Goal: Transaction & Acquisition: Book appointment/travel/reservation

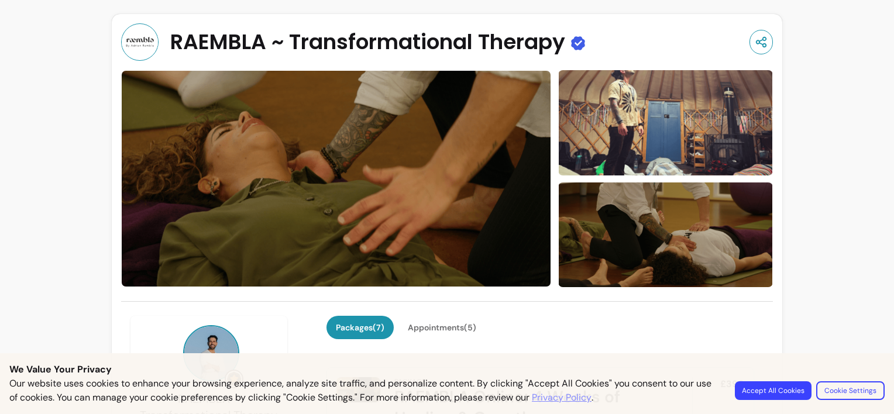
click at [790, 389] on button "Accept All Cookies" at bounding box center [773, 391] width 77 height 19
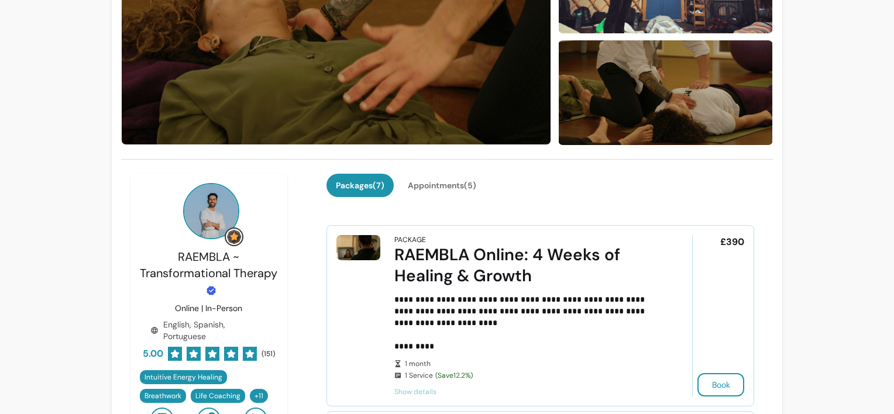
scroll to position [176, 0]
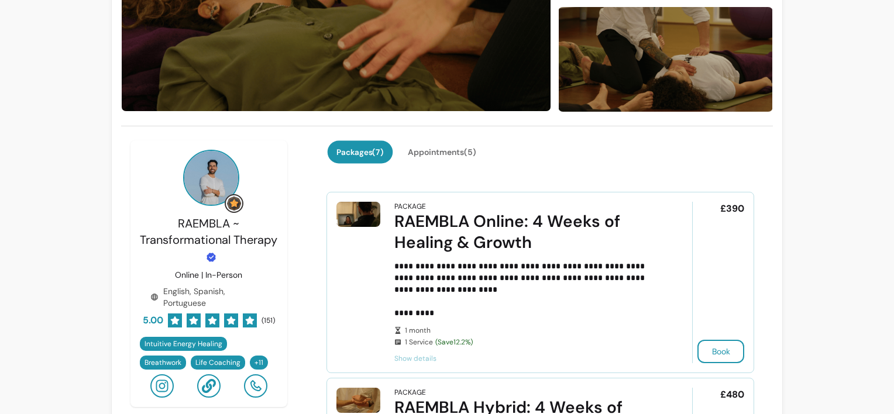
click at [367, 153] on button "Packages ( 7 )" at bounding box center [360, 152] width 66 height 23
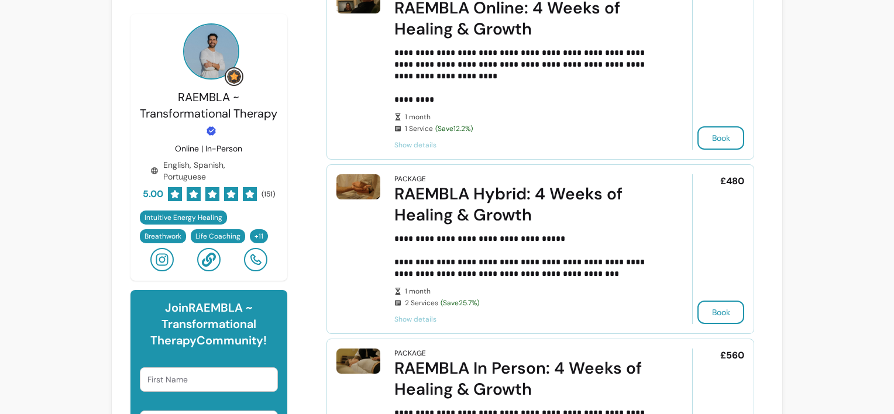
scroll to position [410, 0]
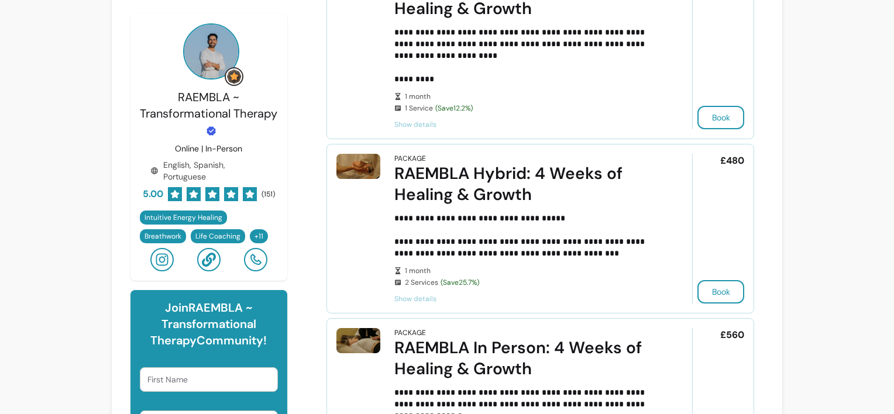
click at [409, 294] on span "Show details" at bounding box center [527, 298] width 266 height 9
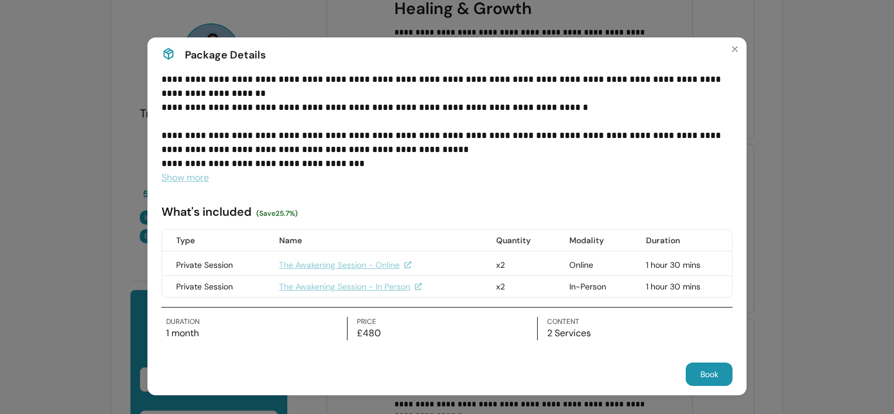
scroll to position [59, 0]
click at [730, 46] on icon "Close" at bounding box center [734, 48] width 9 height 9
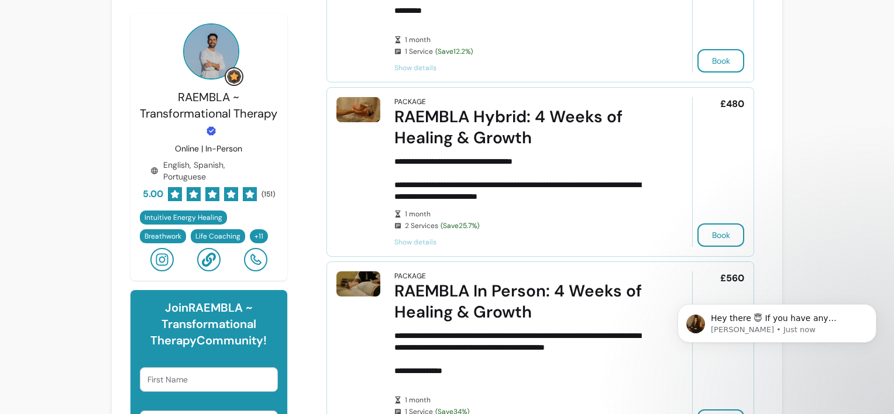
scroll to position [468, 0]
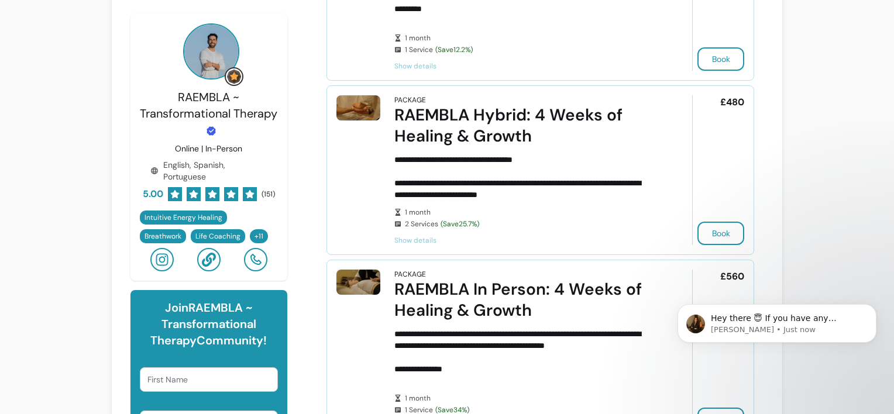
click at [410, 239] on span "Show details" at bounding box center [527, 240] width 266 height 9
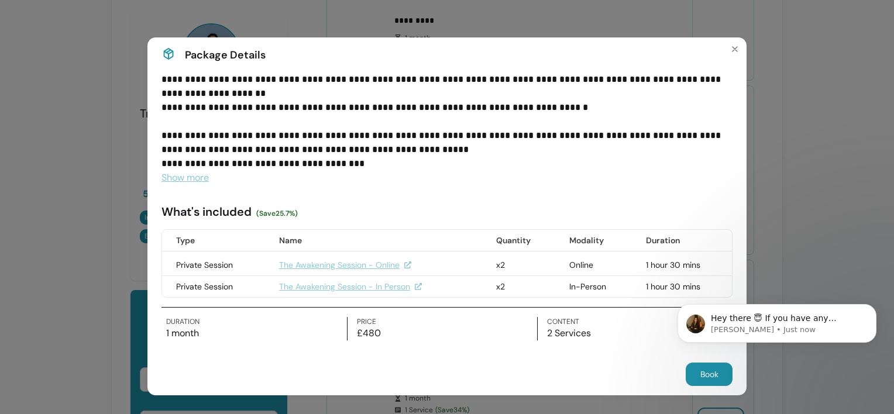
scroll to position [59, 0]
click at [181, 183] on span "Show more" at bounding box center [185, 177] width 47 height 12
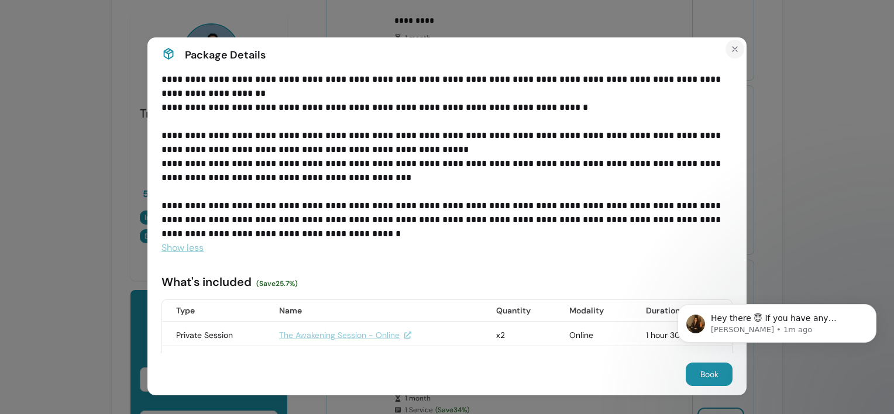
click at [730, 49] on icon "Close" at bounding box center [734, 48] width 9 height 9
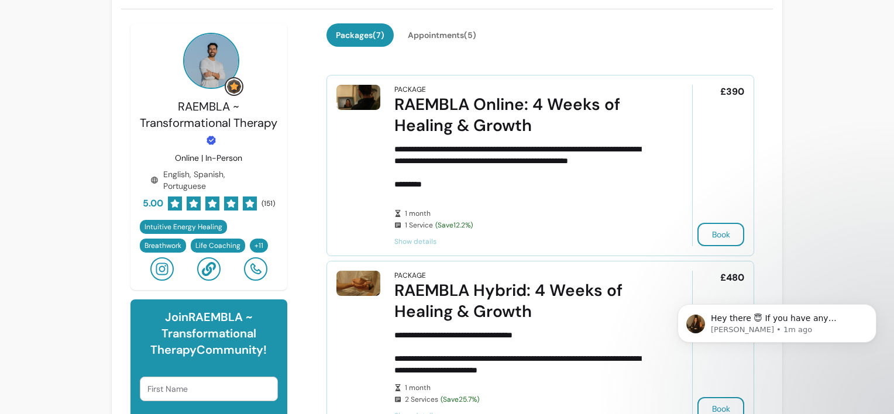
scroll to position [351, 0]
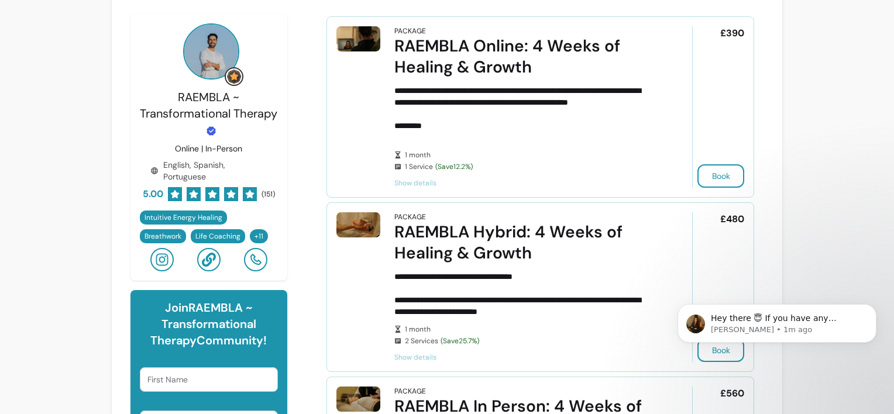
click at [413, 355] on span "Show details" at bounding box center [527, 357] width 266 height 9
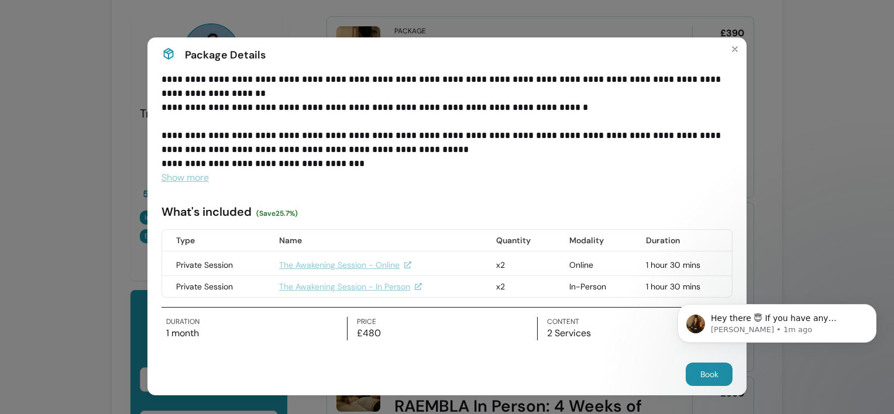
scroll to position [59, 0]
click at [708, 372] on body "Hey there 😇 If you have any question about what you can do with Fluum, I'm here…" at bounding box center [777, 343] width 225 height 119
click at [710, 375] on body "Hey there 😇 If you have any question about what you can do with Fluum, I'm here…" at bounding box center [777, 343] width 225 height 119
click at [194, 334] on p "1 month" at bounding box center [256, 334] width 181 height 14
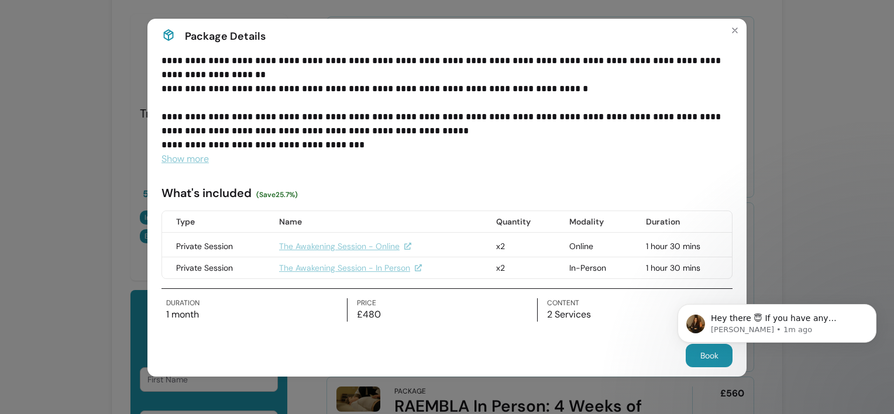
click at [711, 358] on body "Hey there 😇 If you have any question about what you can do with Fluum, I'm here…" at bounding box center [777, 343] width 225 height 119
click at [732, 30] on icon "Close" at bounding box center [734, 30] width 9 height 9
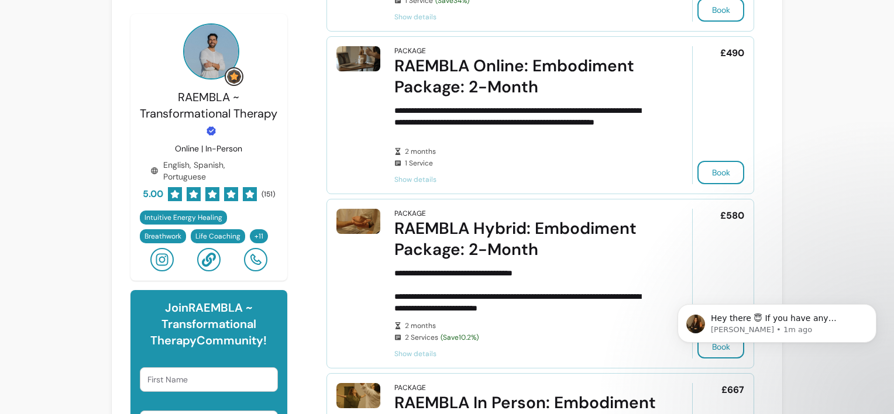
scroll to position [936, 0]
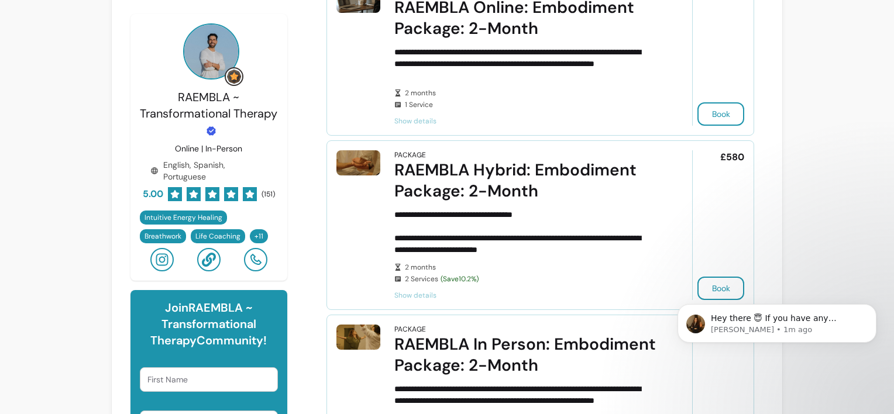
click at [423, 293] on span "Show details" at bounding box center [527, 295] width 266 height 9
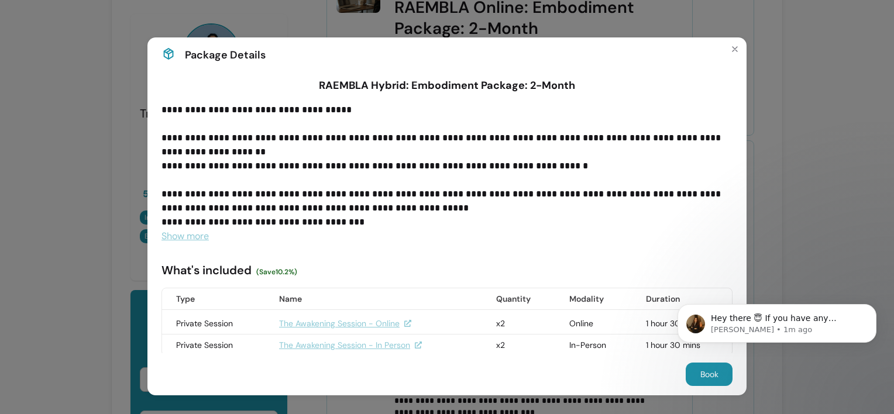
click at [191, 236] on span "Show more" at bounding box center [185, 236] width 47 height 12
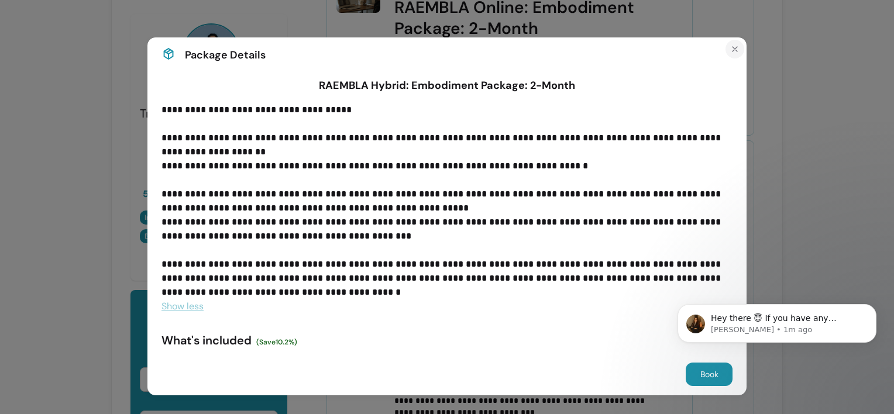
click at [730, 51] on icon "Close" at bounding box center [734, 48] width 9 height 9
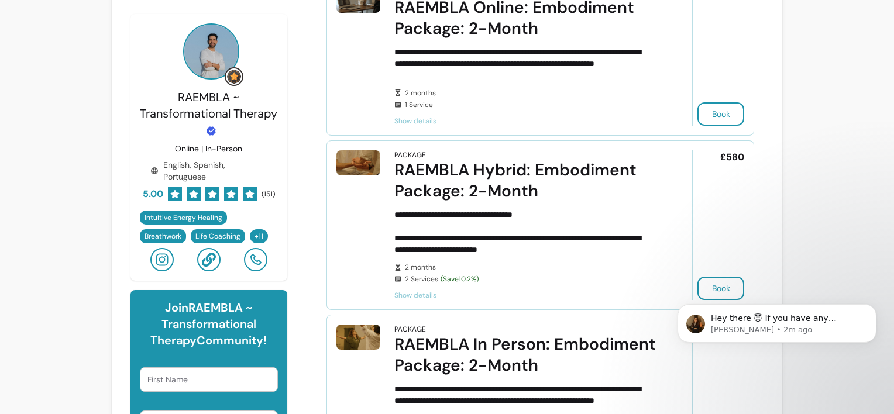
click at [414, 291] on span "Show details" at bounding box center [527, 295] width 266 height 9
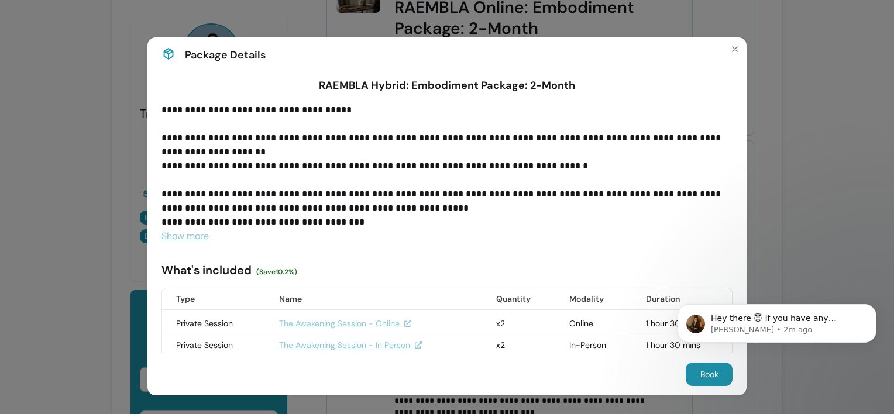
click at [179, 234] on span "Show more" at bounding box center [185, 236] width 47 height 12
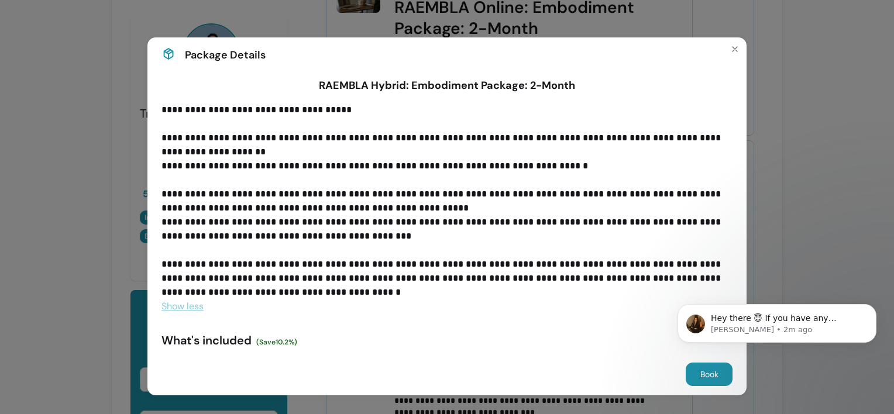
drag, startPoint x: 734, startPoint y: 49, endPoint x: 748, endPoint y: 67, distance: 22.5
click at [735, 50] on icon "Close" at bounding box center [734, 48] width 9 height 9
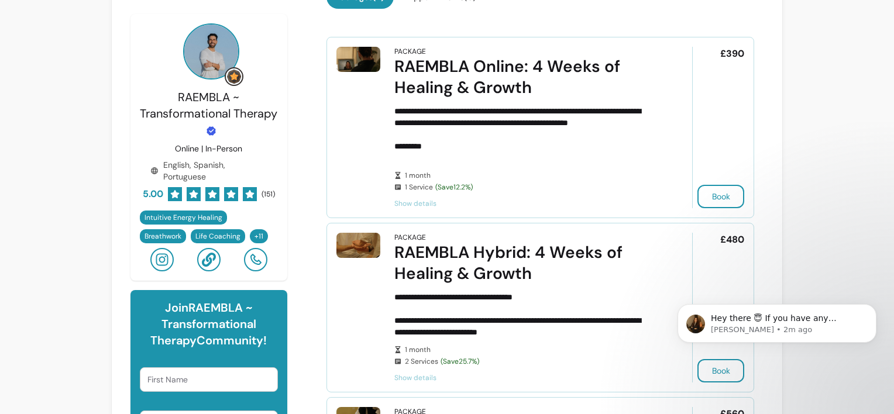
scroll to position [351, 0]
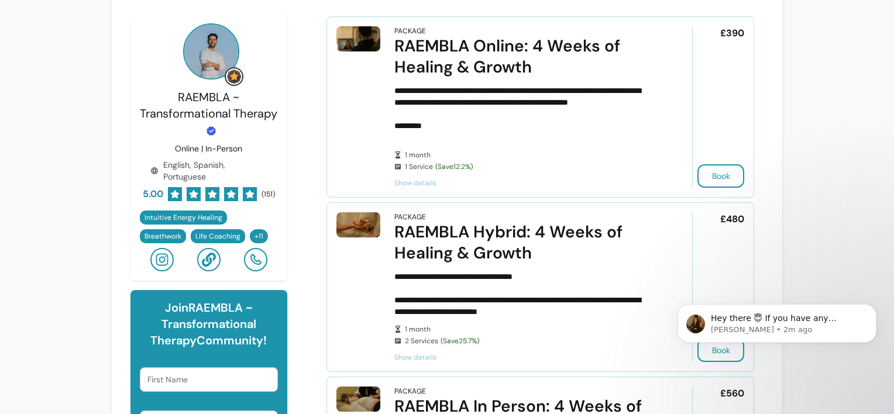
click at [421, 353] on span "Show details" at bounding box center [527, 357] width 266 height 9
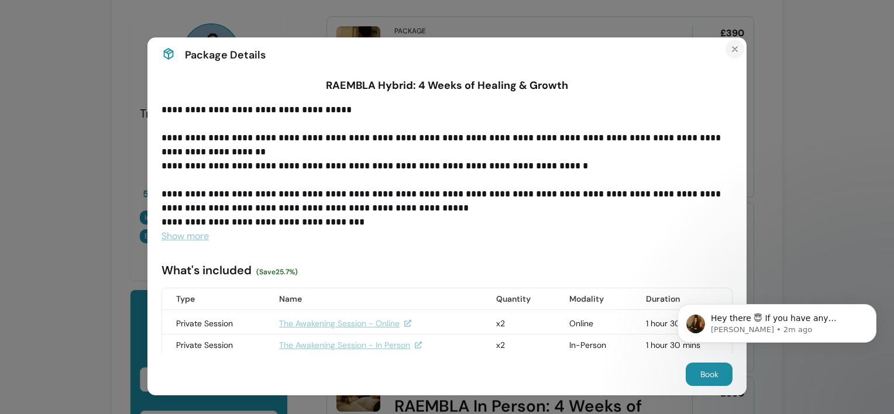
click at [733, 50] on icon "Close" at bounding box center [734, 48] width 9 height 9
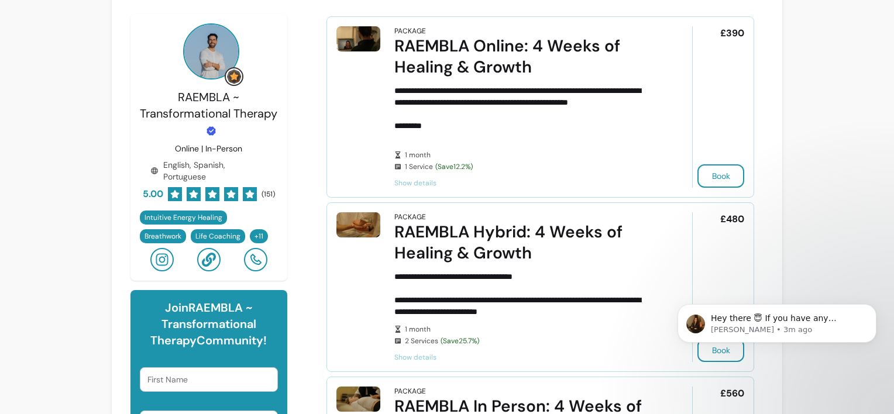
click at [709, 350] on body "Hey there 😇 If you have any question about what you can do with Fluum, I'm here…" at bounding box center [777, 343] width 225 height 119
click at [873, 308] on icon "Dismiss notification" at bounding box center [873, 308] width 4 height 4
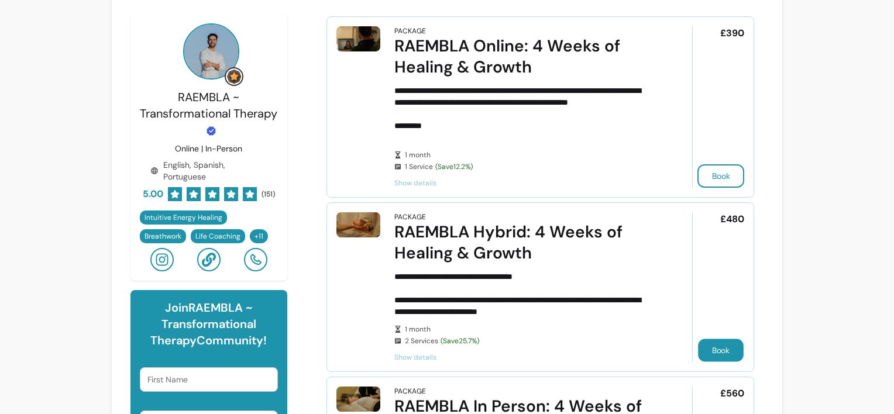
click at [715, 349] on button "Book" at bounding box center [721, 350] width 46 height 23
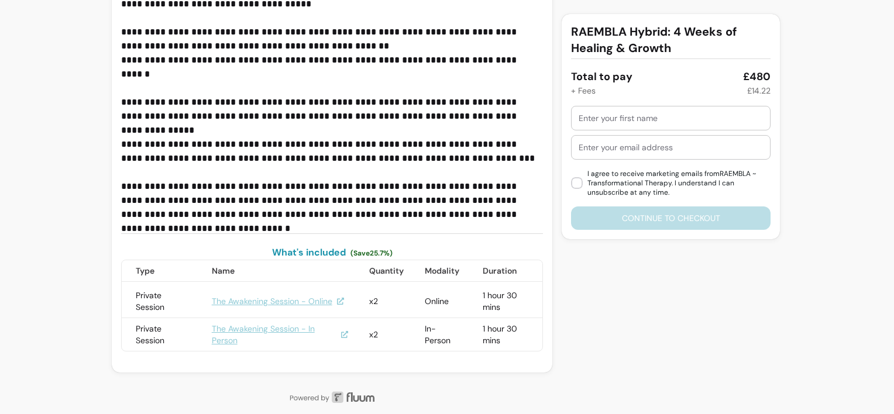
scroll to position [337, 0]
